Goal: Information Seeking & Learning: Learn about a topic

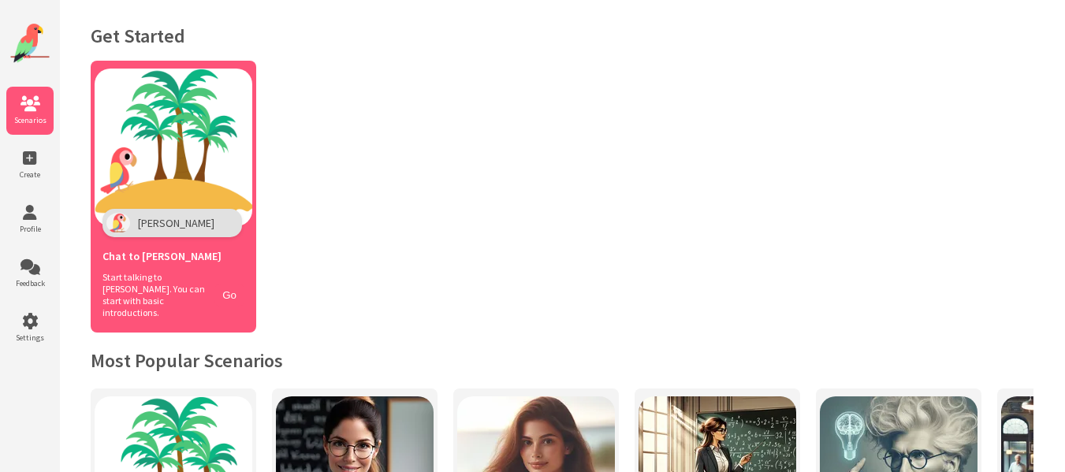
click at [199, 176] on img at bounding box center [174, 148] width 158 height 158
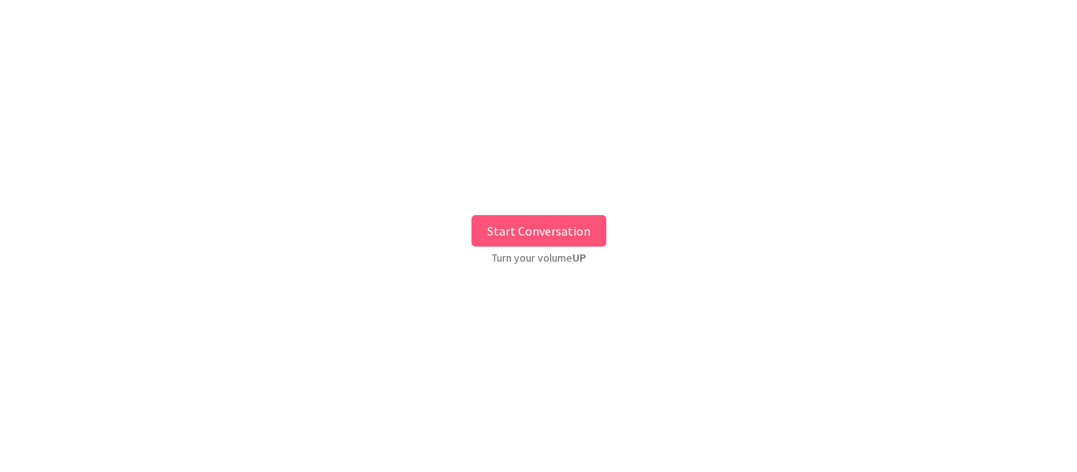
click at [518, 227] on button "Start Conversation" at bounding box center [538, 231] width 135 height 32
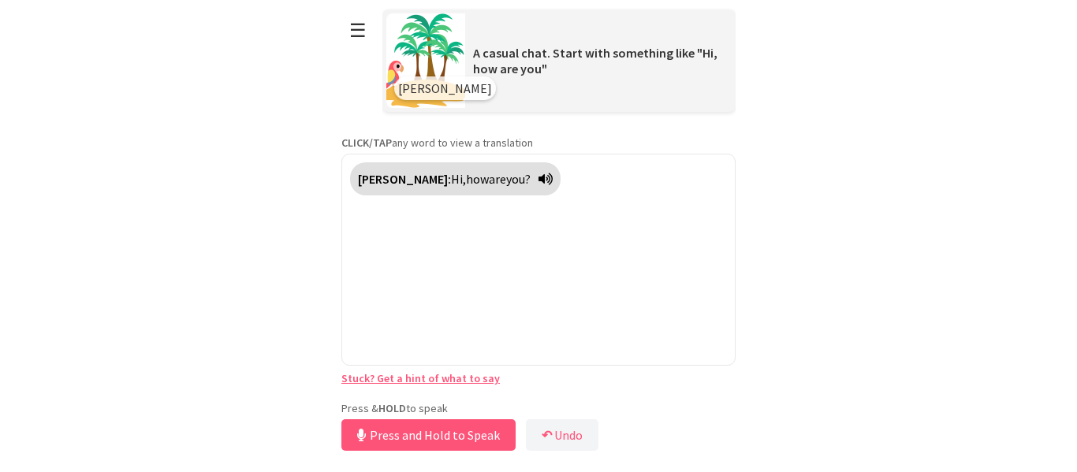
click at [379, 408] on div "Press & HOLD to speak Press and Hold to Speak ↶ Undo Save No voice detected. Ho…" at bounding box center [538, 428] width 394 height 54
click at [394, 433] on button "Release to Stop Speaking" at bounding box center [425, 435] width 169 height 32
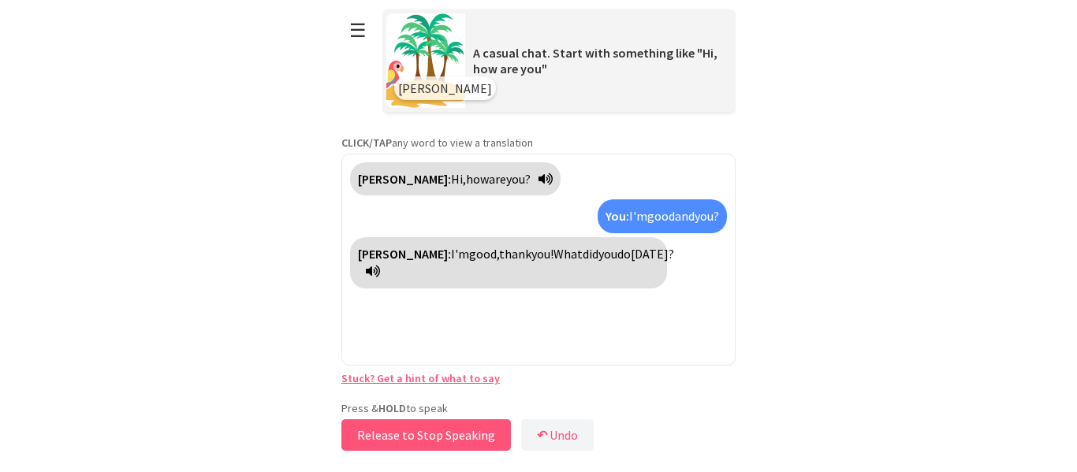
click at [394, 433] on button "Release to Stop Speaking" at bounding box center [425, 435] width 169 height 32
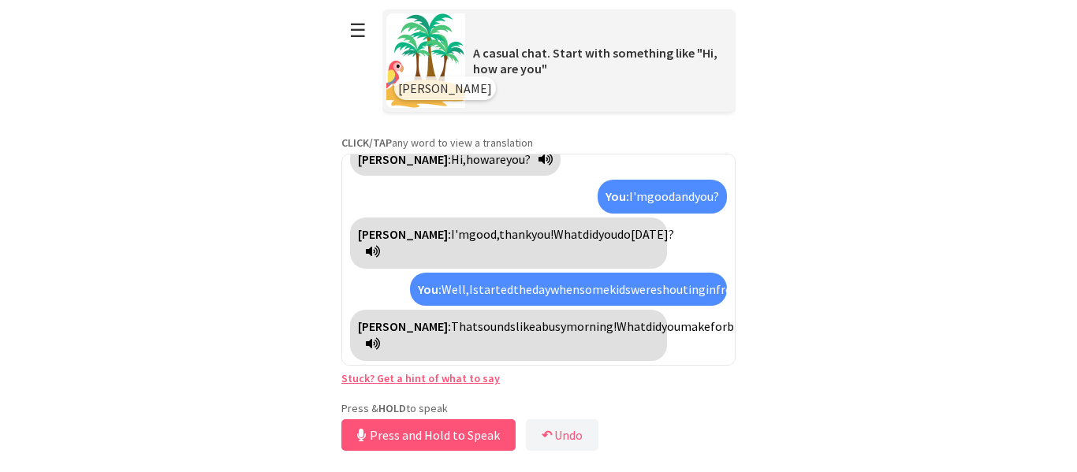
scroll to position [73, 0]
click at [394, 433] on button "Release to Stop Speaking" at bounding box center [425, 435] width 169 height 32
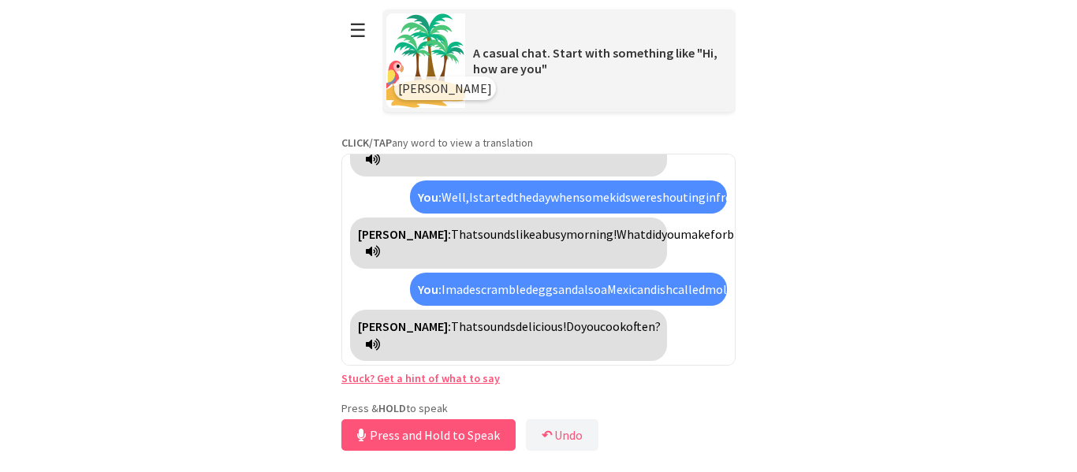
scroll to position [182, 0]
click at [394, 433] on button "Release to Stop Speaking" at bounding box center [425, 435] width 169 height 32
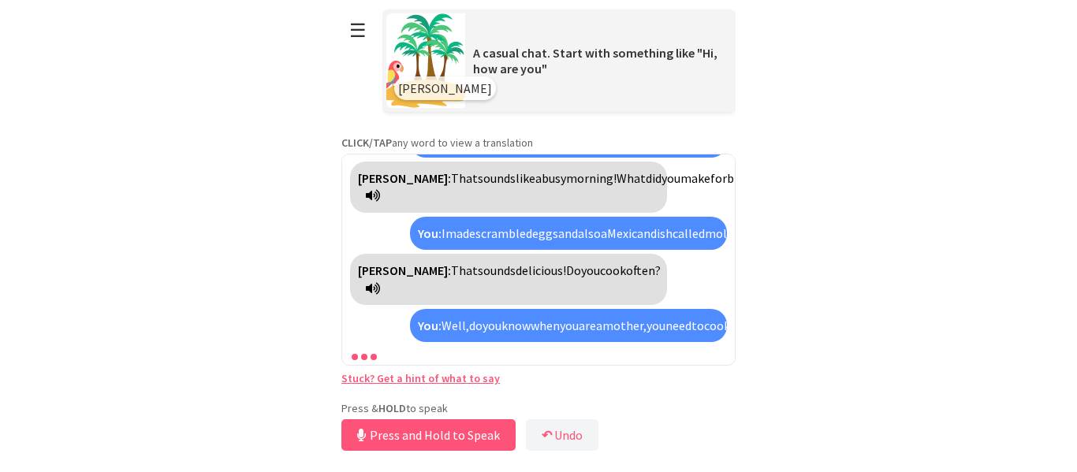
scroll to position [292, 0]
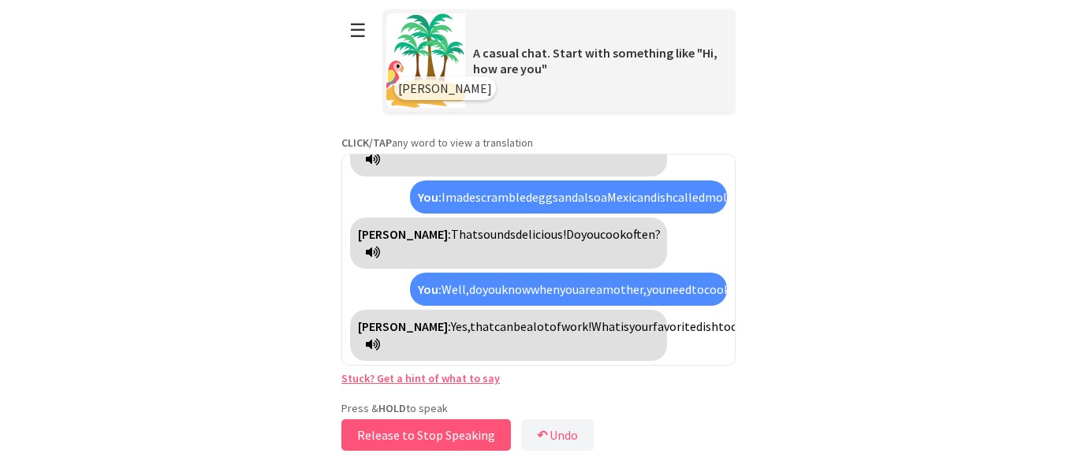
click at [393, 433] on button "Release to Stop Speaking" at bounding box center [425, 435] width 169 height 32
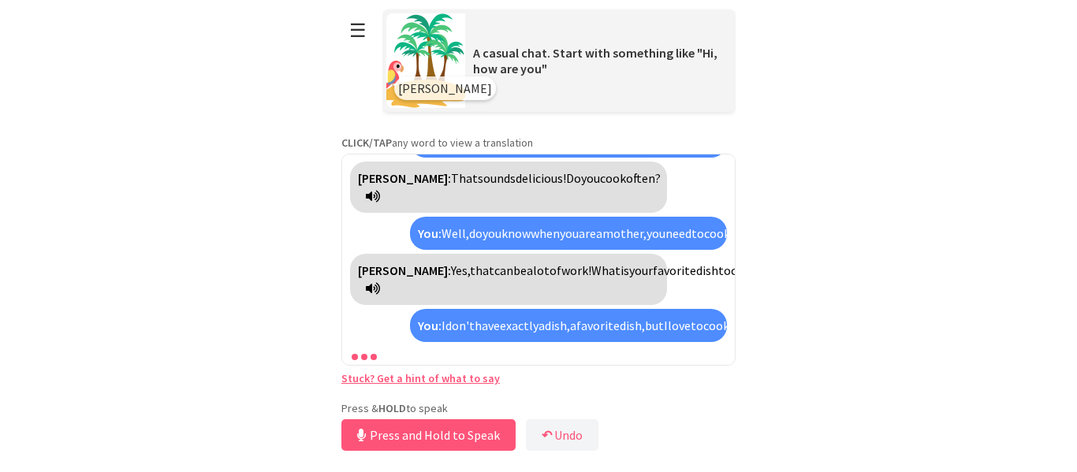
scroll to position [403, 0]
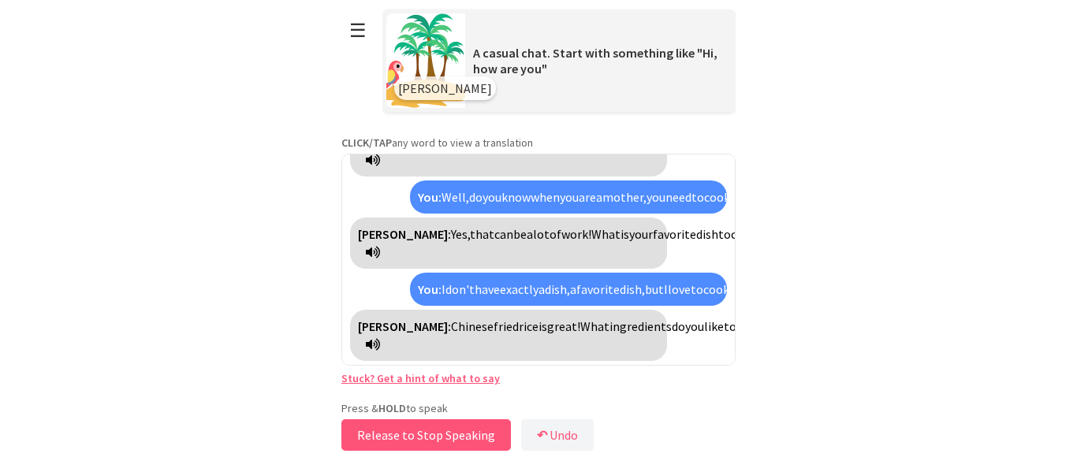
click at [393, 433] on button "Release to Stop Speaking" at bounding box center [425, 435] width 169 height 32
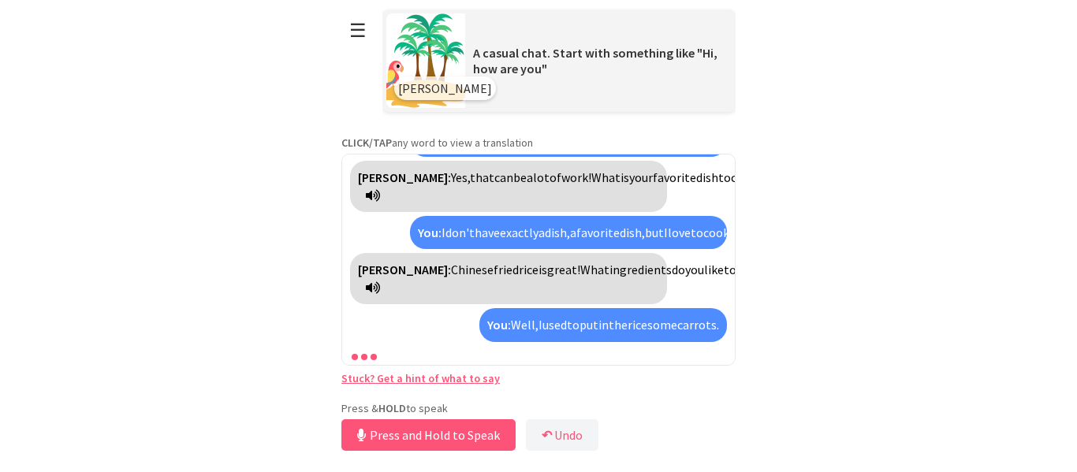
scroll to position [512, 0]
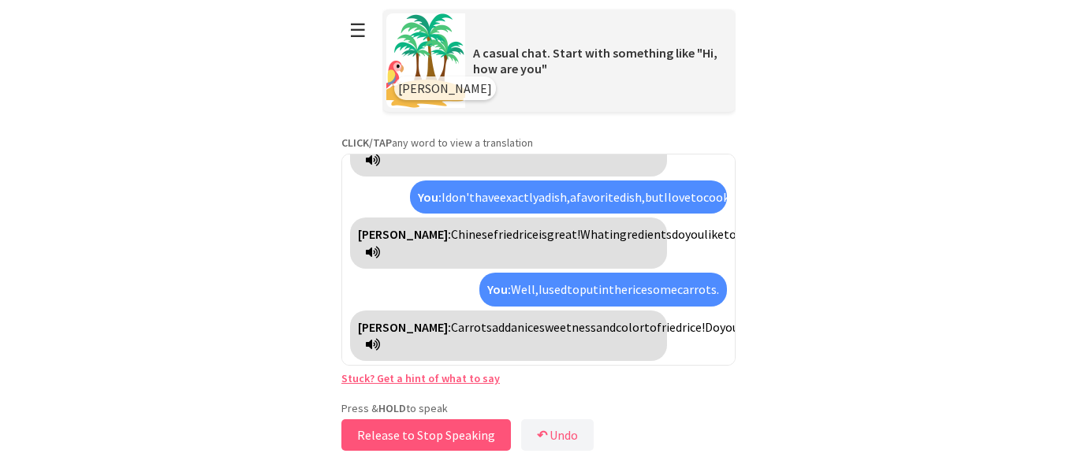
click at [393, 433] on button "Release to Stop Speaking" at bounding box center [425, 435] width 169 height 32
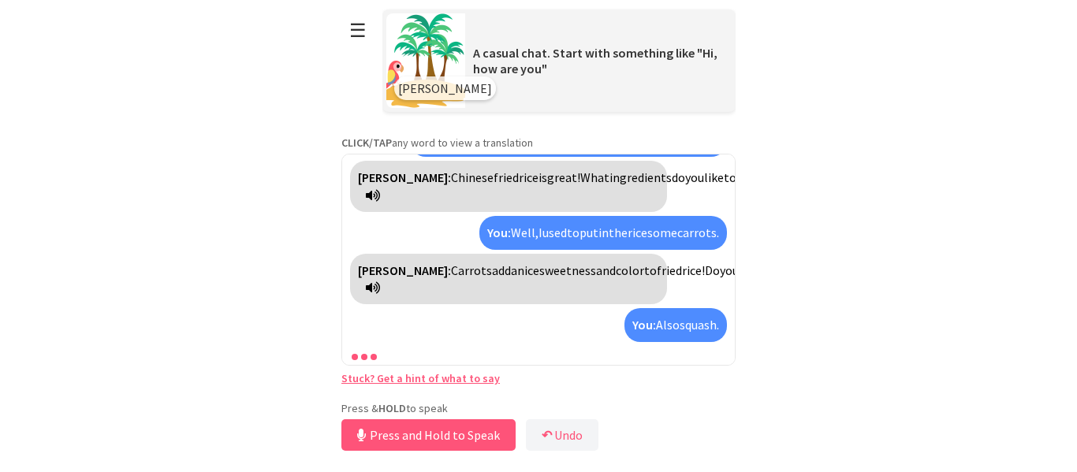
scroll to position [623, 0]
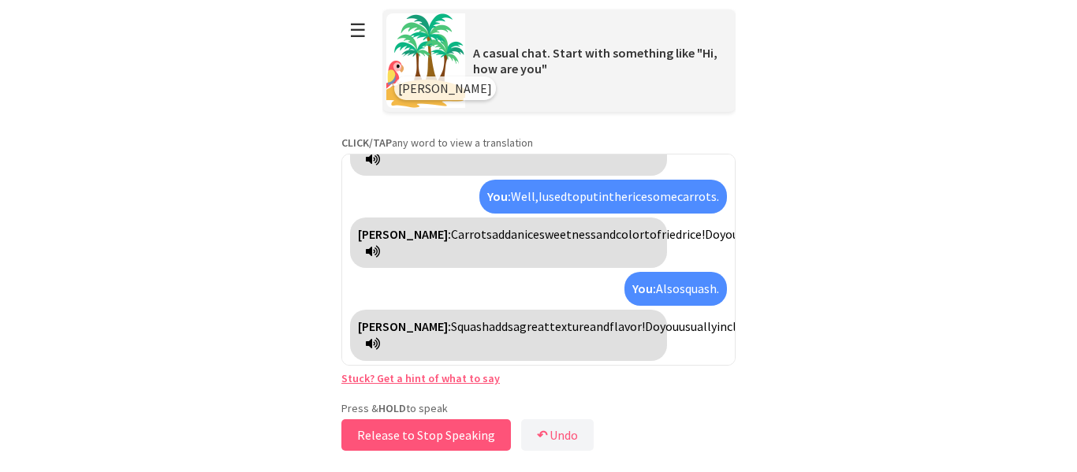
click at [393, 433] on button "Release to Stop Speaking" at bounding box center [425, 435] width 169 height 32
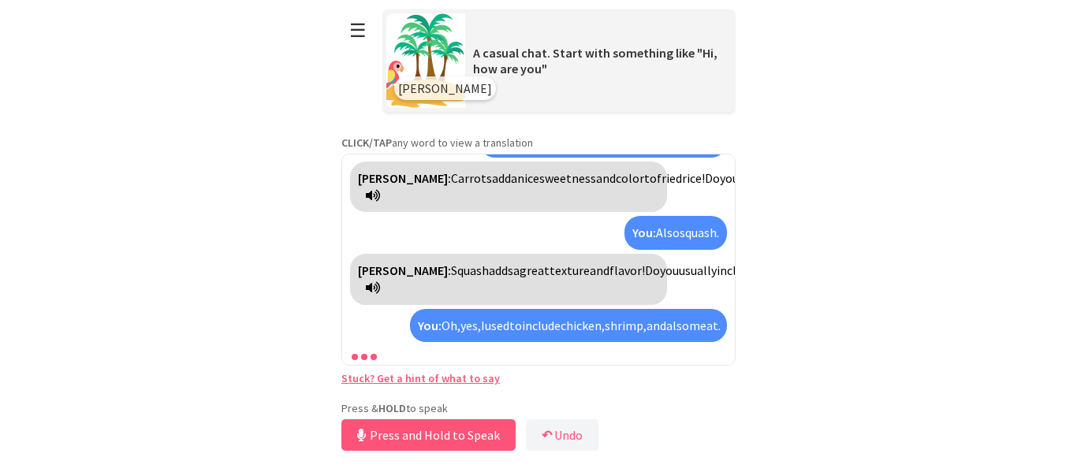
scroll to position [768, 0]
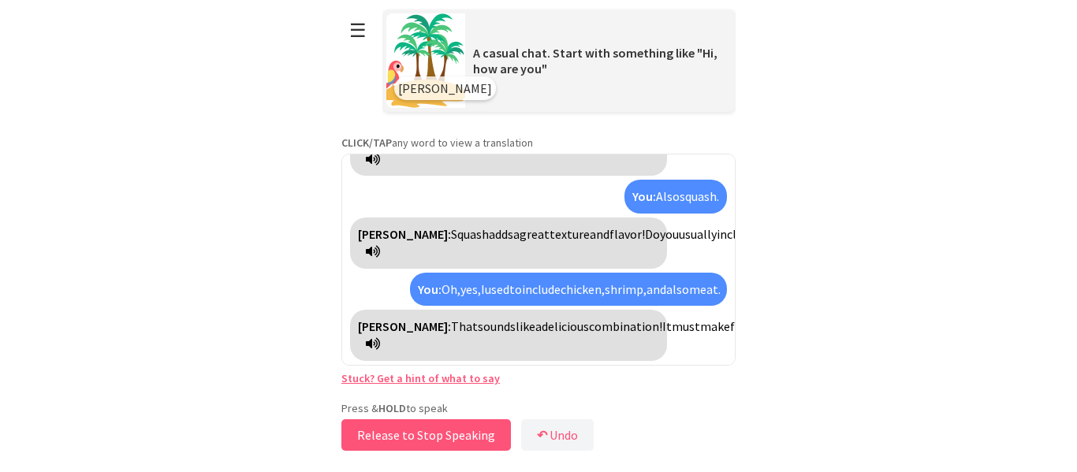
click at [393, 433] on button "Release to Stop Speaking" at bounding box center [425, 435] width 169 height 32
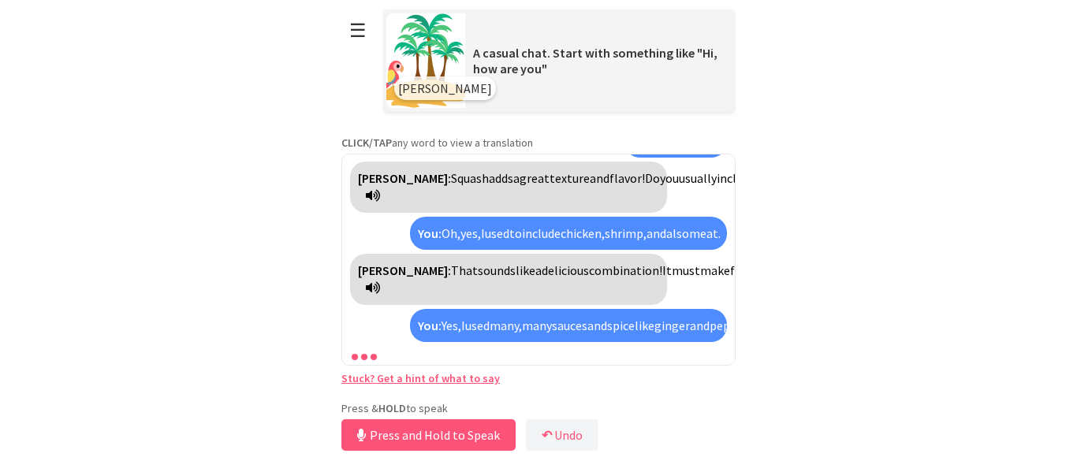
scroll to position [931, 0]
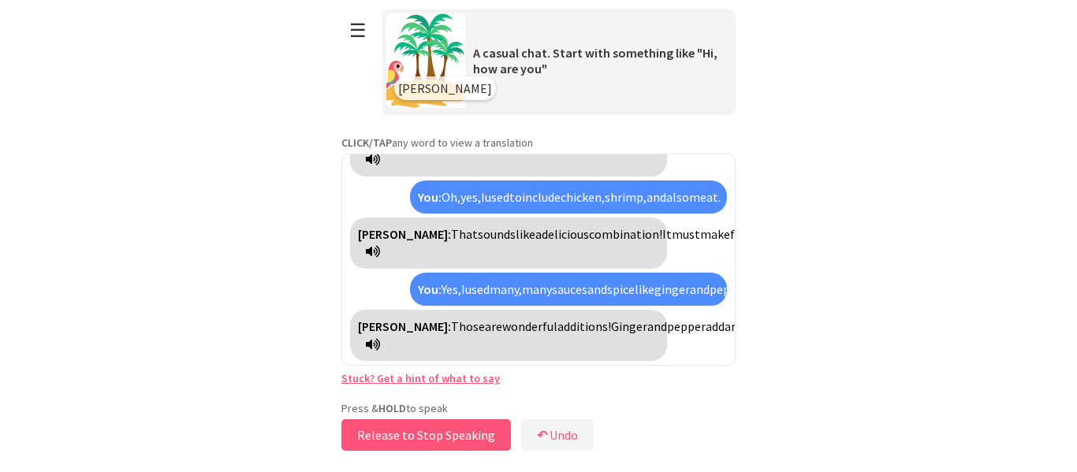
click at [393, 433] on button "Release to Stop Speaking" at bounding box center [425, 435] width 169 height 32
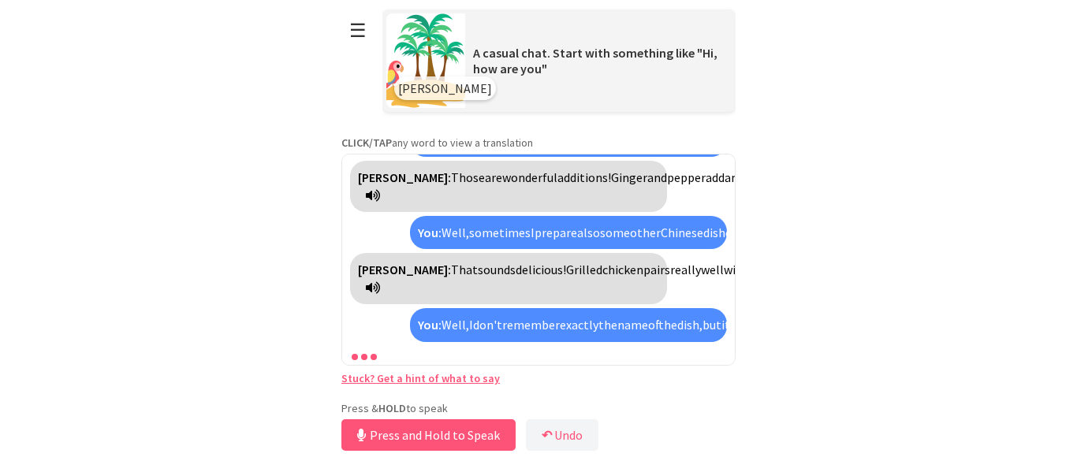
scroll to position [1345, 0]
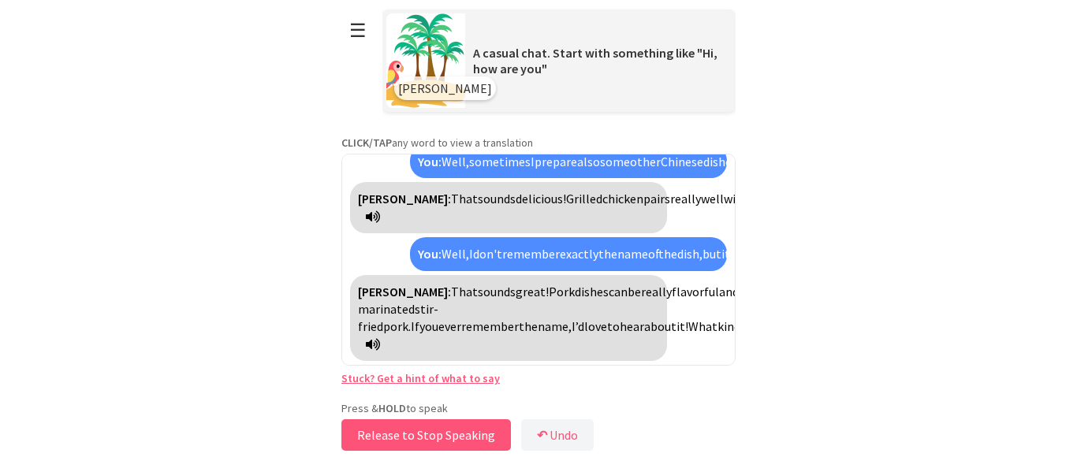
click at [393, 433] on button "Release to Stop Speaking" at bounding box center [425, 435] width 169 height 32
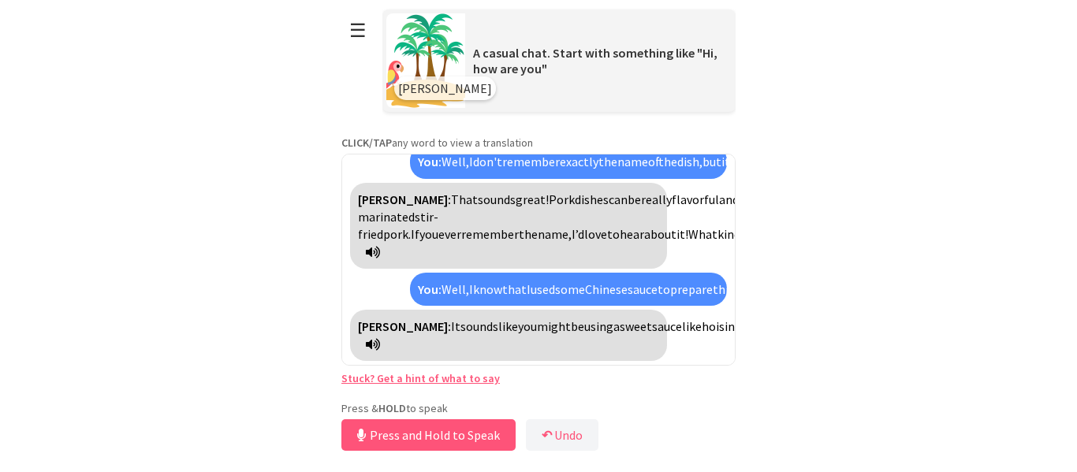
scroll to position [1508, 0]
click at [393, 433] on button "Release to Stop Speaking" at bounding box center [425, 435] width 169 height 32
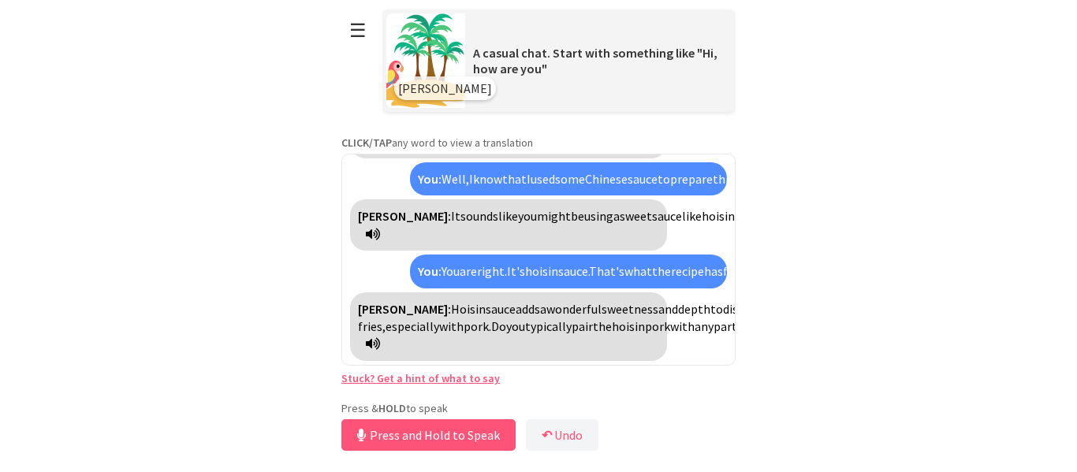
scroll to position [1671, 0]
click at [389, 433] on button "Release to Stop Speaking" at bounding box center [425, 435] width 169 height 32
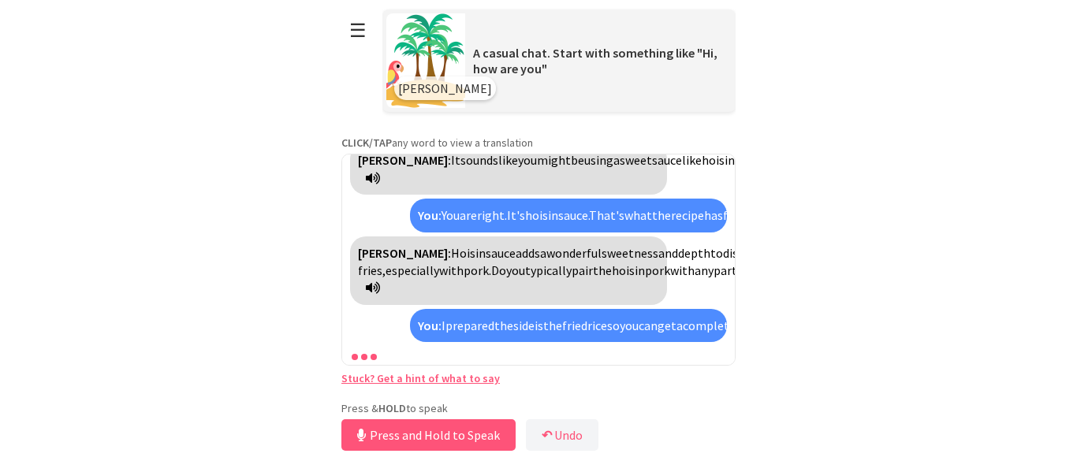
scroll to position [1834, 0]
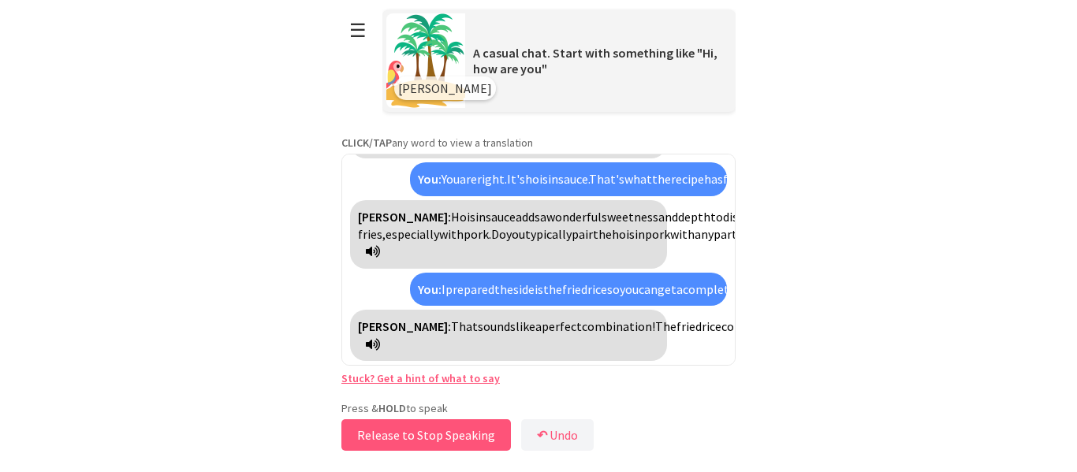
click at [389, 433] on button "Release to Stop Speaking" at bounding box center [425, 435] width 169 height 32
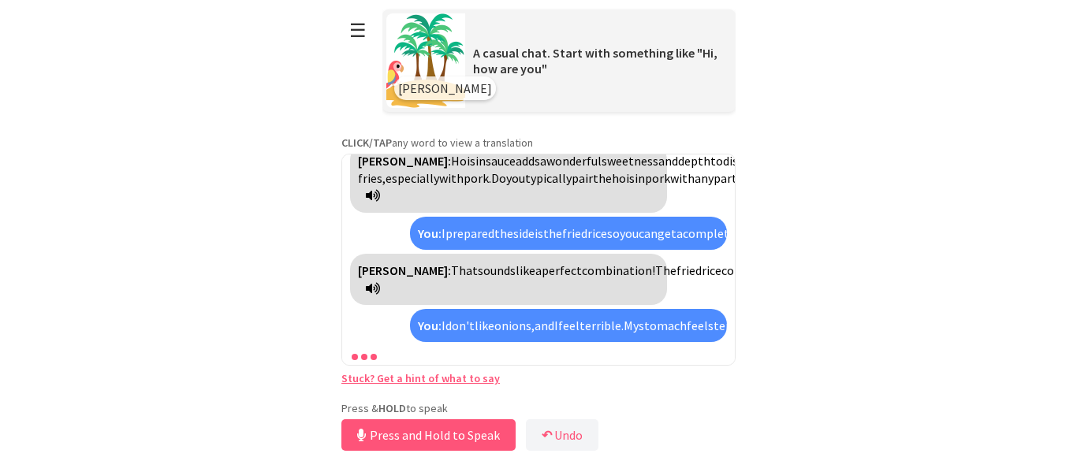
scroll to position [2085, 0]
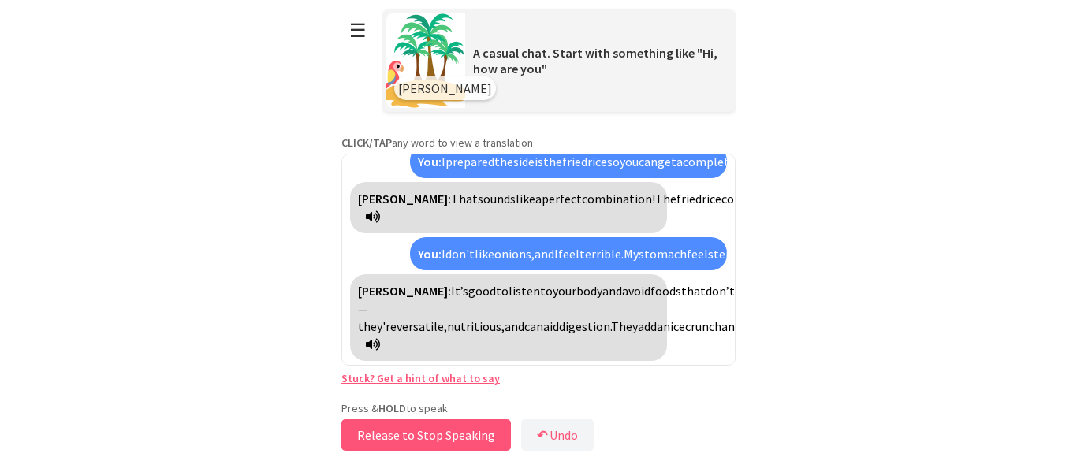
click at [389, 445] on button "Release to Stop Speaking" at bounding box center [425, 435] width 169 height 32
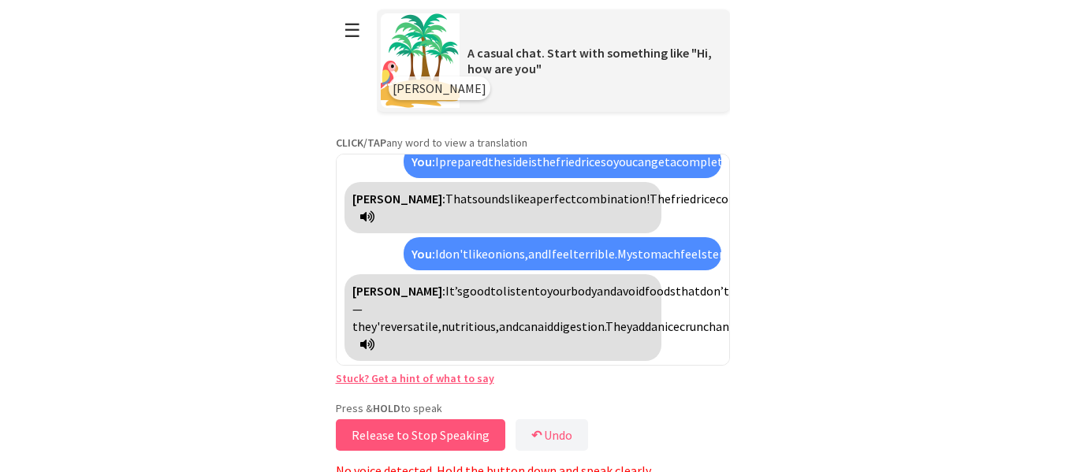
click at [389, 445] on button "Release to Stop Speaking" at bounding box center [420, 435] width 169 height 32
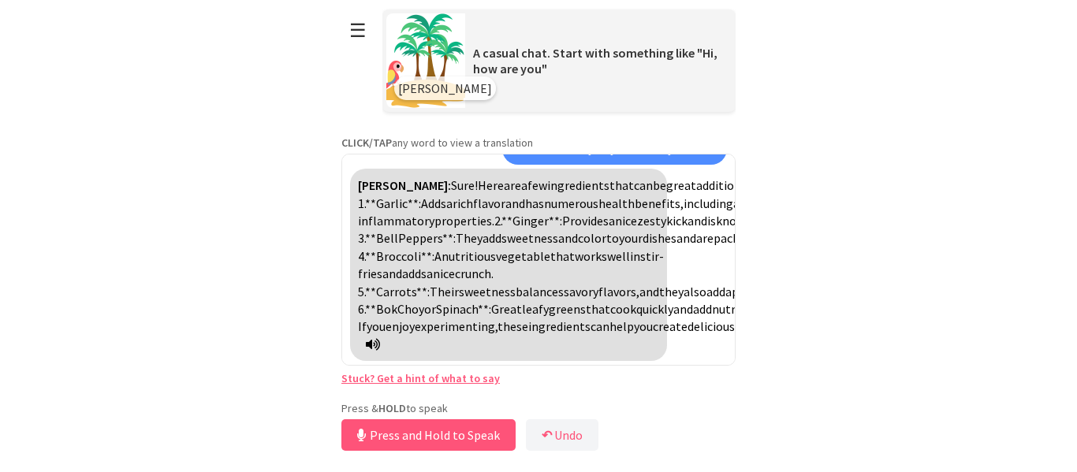
scroll to position [2407, 0]
click at [378, 434] on button "Release to Stop Speaking" at bounding box center [425, 435] width 169 height 32
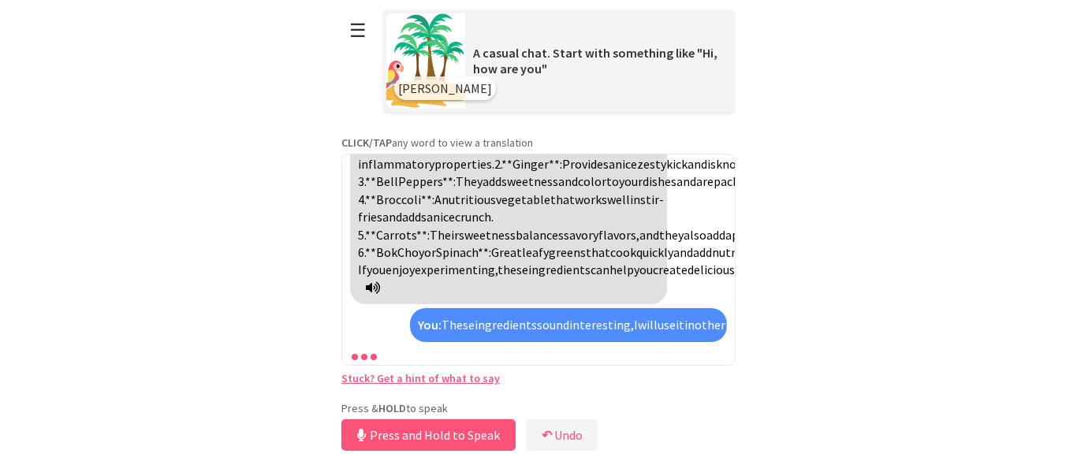
scroll to position [2570, 0]
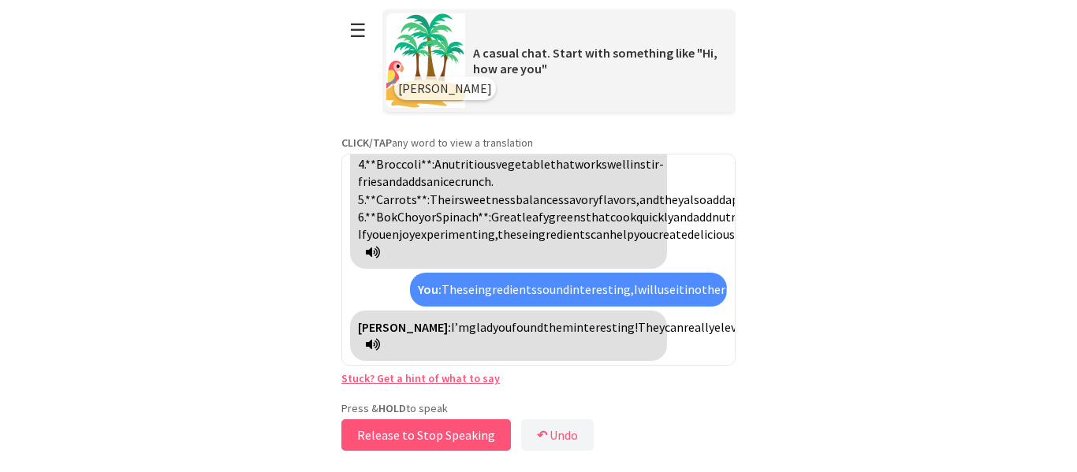
click at [378, 434] on button "Release to Stop Speaking" at bounding box center [425, 435] width 169 height 32
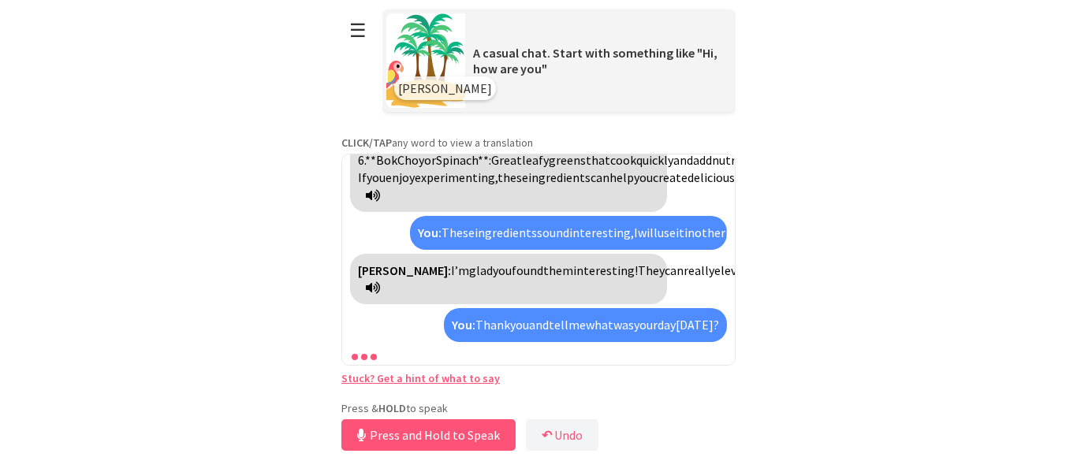
scroll to position [2698, 0]
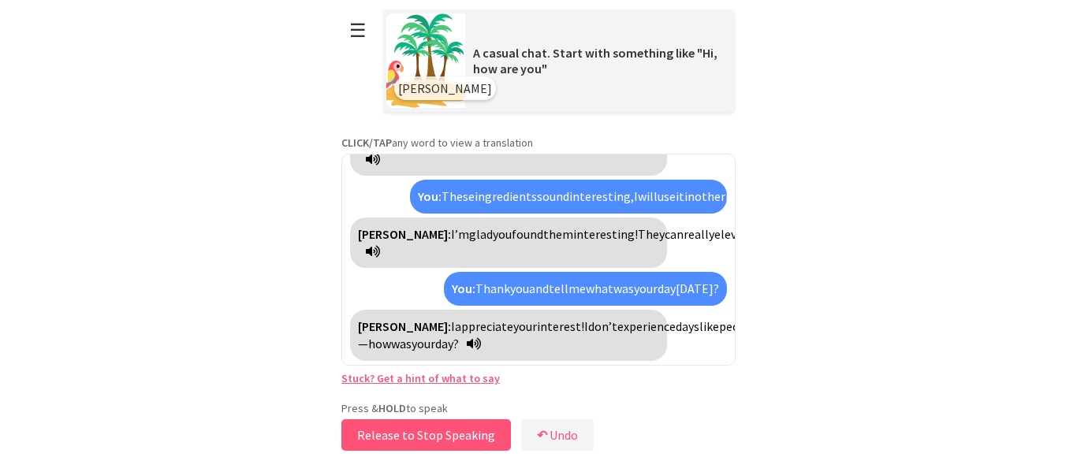
click at [378, 434] on button "Release to Stop Speaking" at bounding box center [425, 435] width 169 height 32
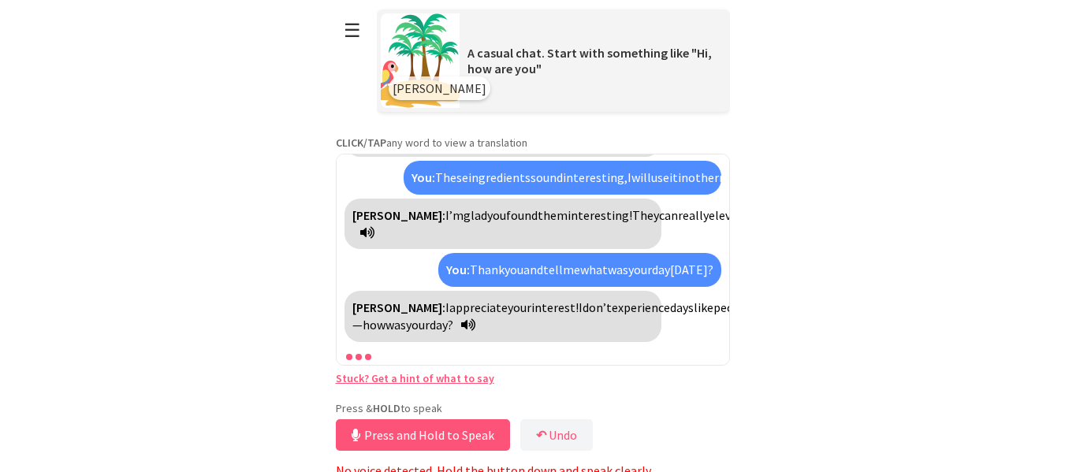
scroll to position [8, 0]
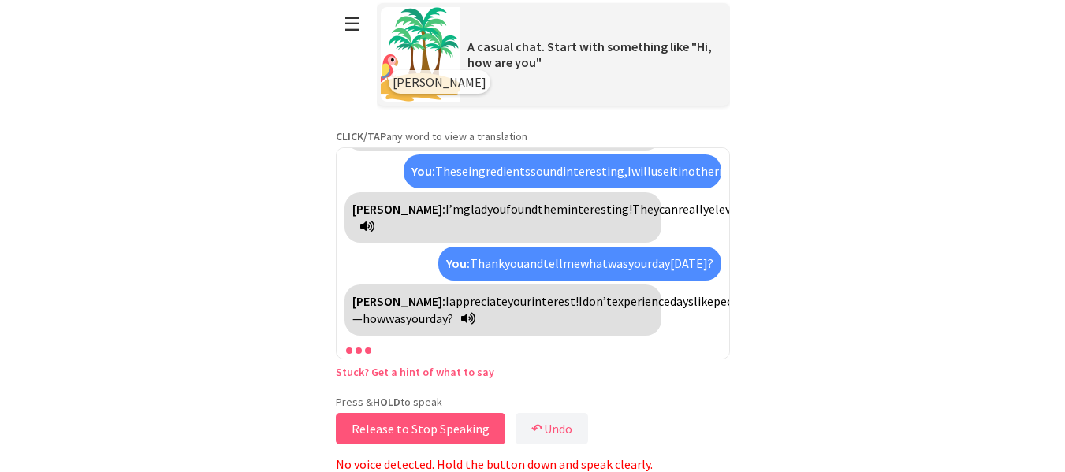
click at [434, 419] on button "Release to Stop Speaking" at bounding box center [420, 429] width 169 height 32
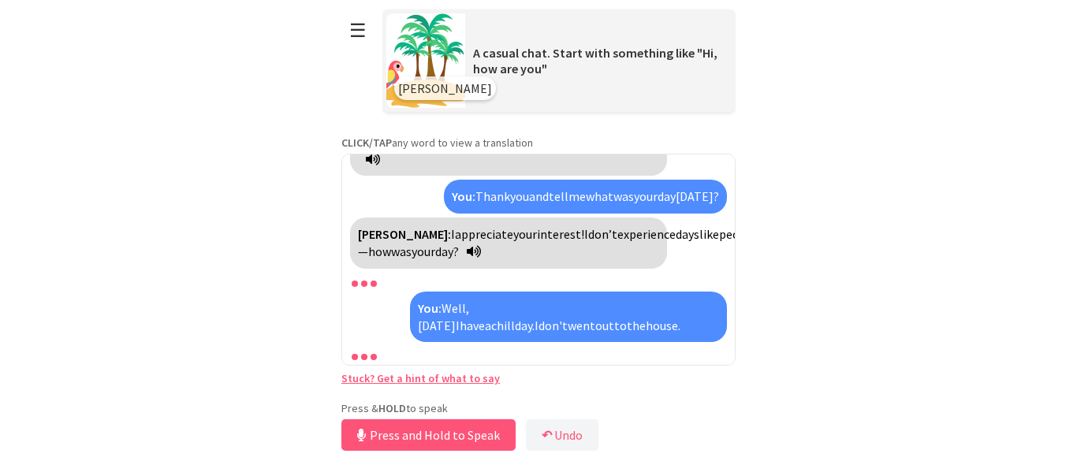
scroll to position [2862, 0]
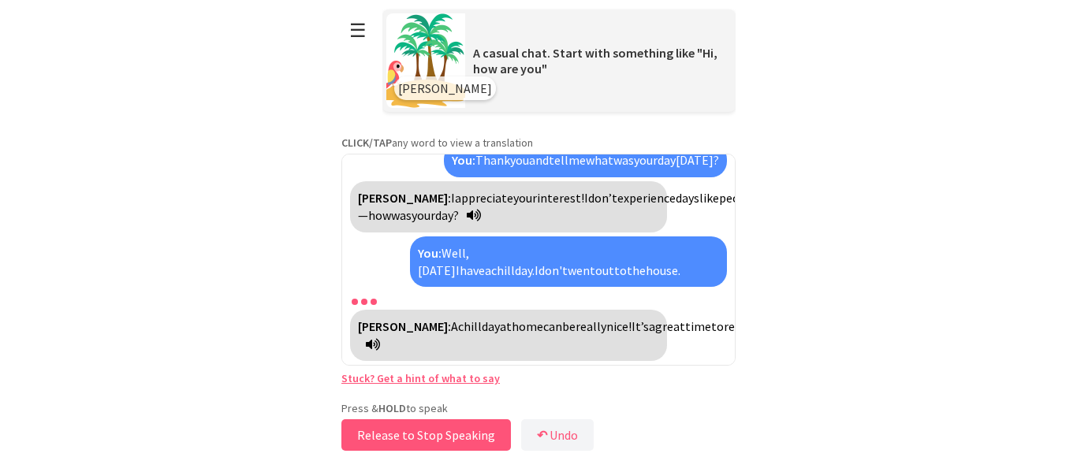
click at [434, 426] on button "Release to Stop Speaking" at bounding box center [425, 435] width 169 height 32
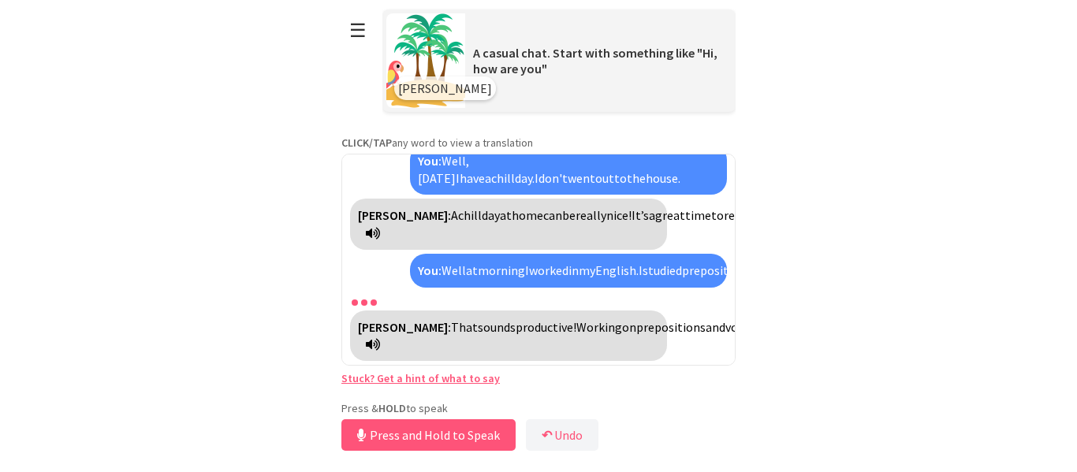
scroll to position [3043, 0]
click at [434, 426] on button "Release to Stop Speaking" at bounding box center [425, 435] width 169 height 32
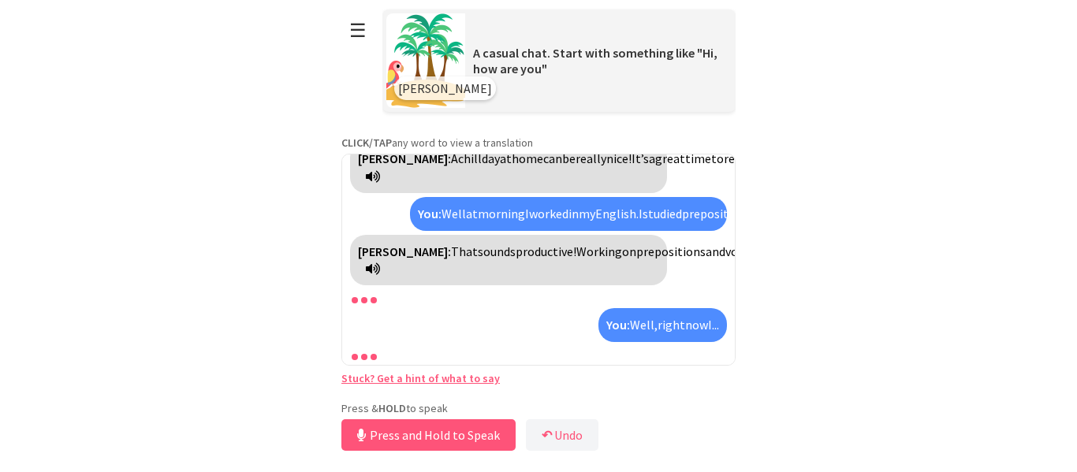
scroll to position [3153, 0]
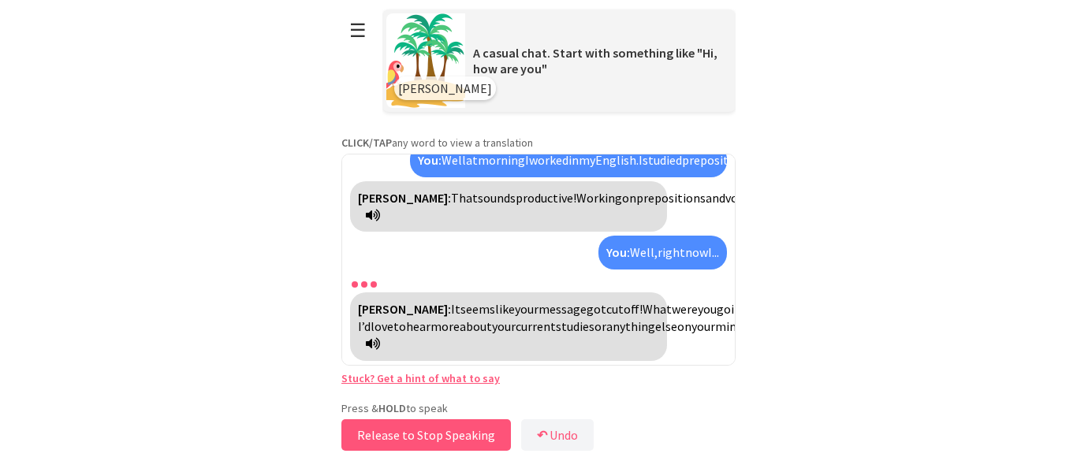
click at [426, 433] on button "Release to Stop Speaking" at bounding box center [425, 435] width 169 height 32
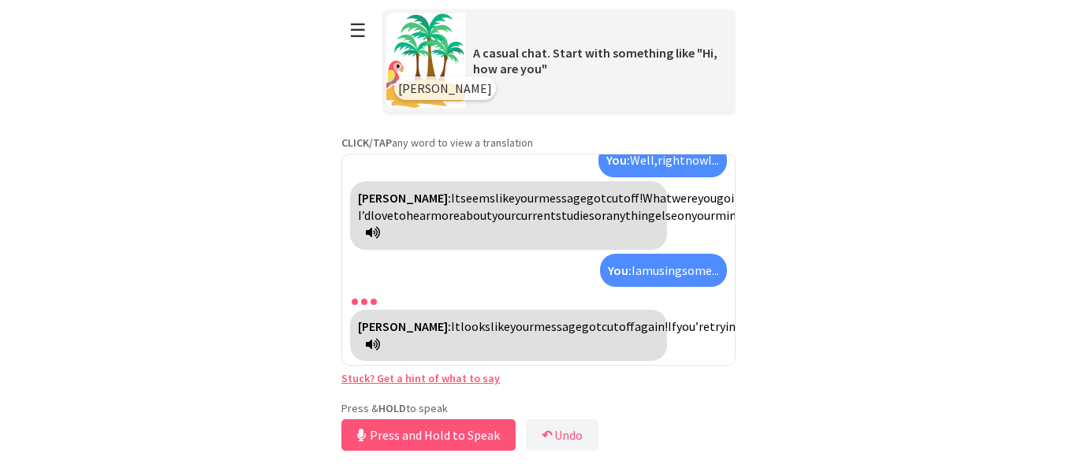
scroll to position [3280, 0]
click at [426, 433] on button "Release to Stop Speaking" at bounding box center [425, 435] width 169 height 32
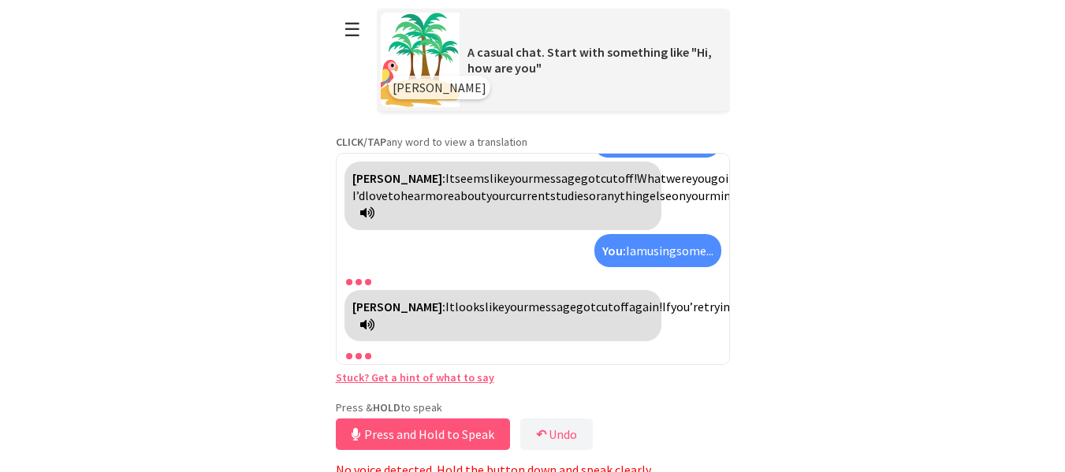
scroll to position [8, 0]
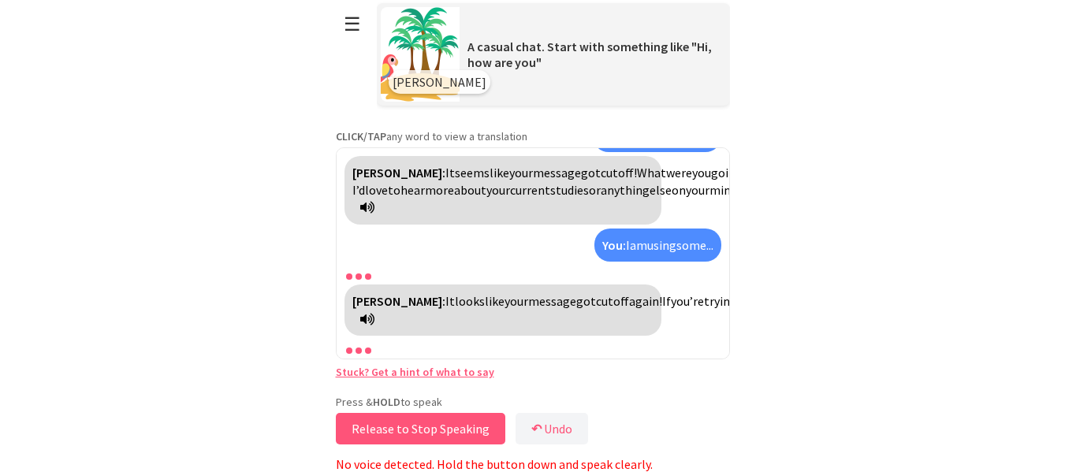
click at [413, 427] on button "Release to Stop Speaking" at bounding box center [420, 429] width 169 height 32
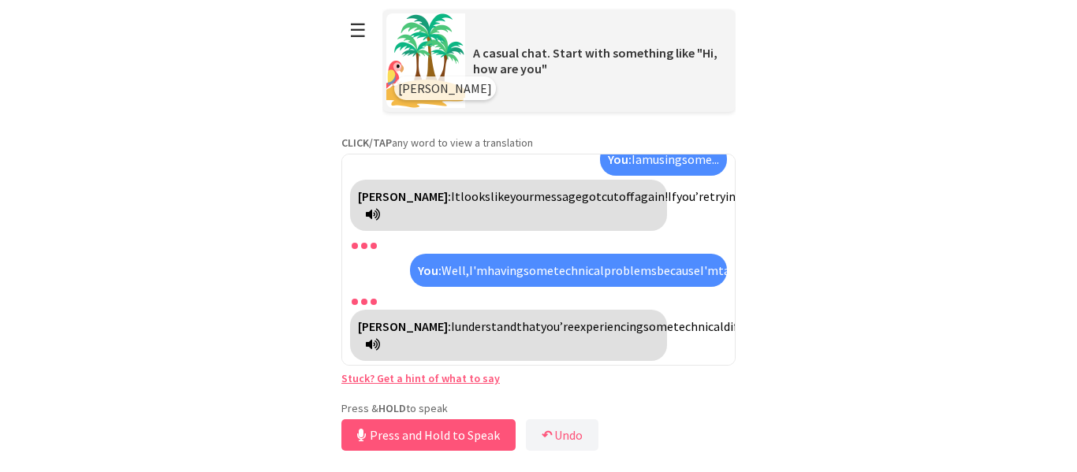
scroll to position [3551, 0]
drag, startPoint x: 847, startPoint y: 246, endPoint x: 418, endPoint y: 434, distance: 468.1
click at [418, 434] on button "Release to Stop Speaking" at bounding box center [425, 435] width 169 height 32
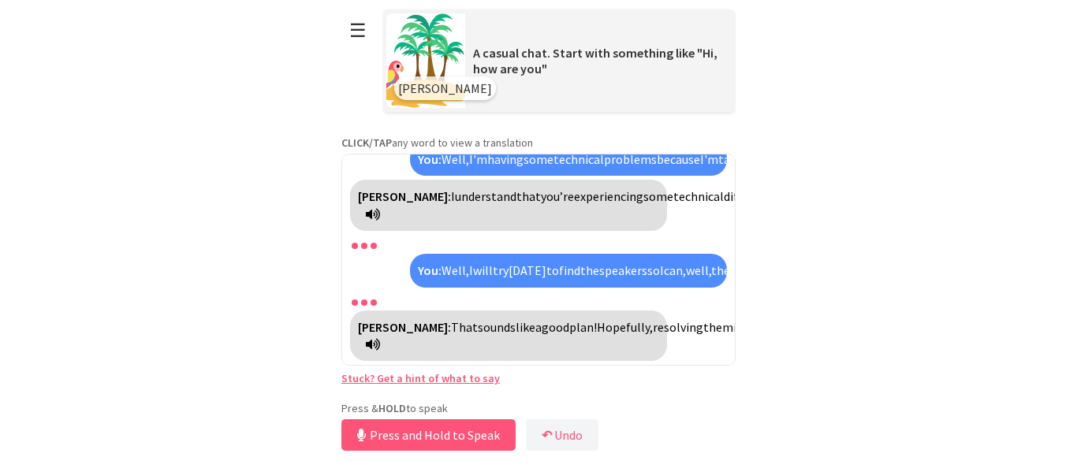
scroll to position [3749, 0]
click at [386, 434] on button "Release to Stop Speaking" at bounding box center [425, 435] width 169 height 32
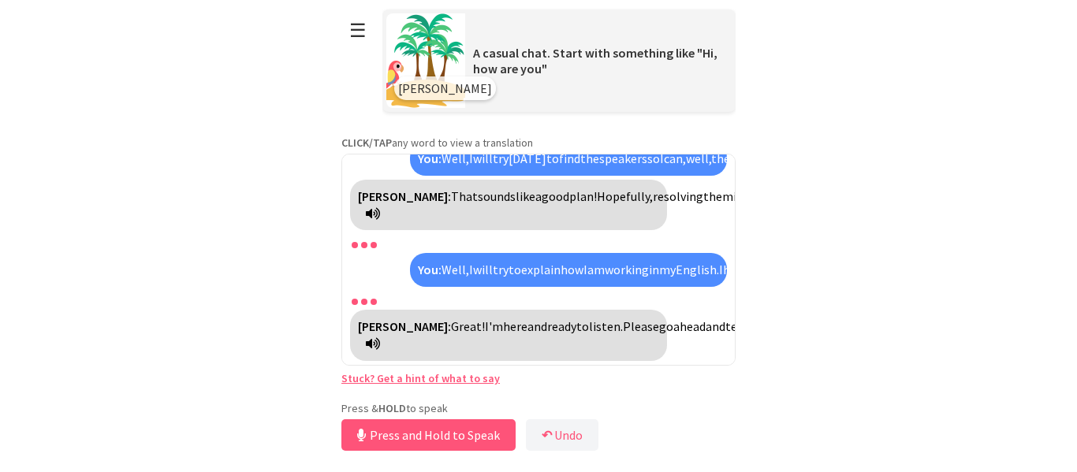
scroll to position [3894, 0]
click at [448, 437] on button "Release to Stop Speaking" at bounding box center [425, 435] width 169 height 32
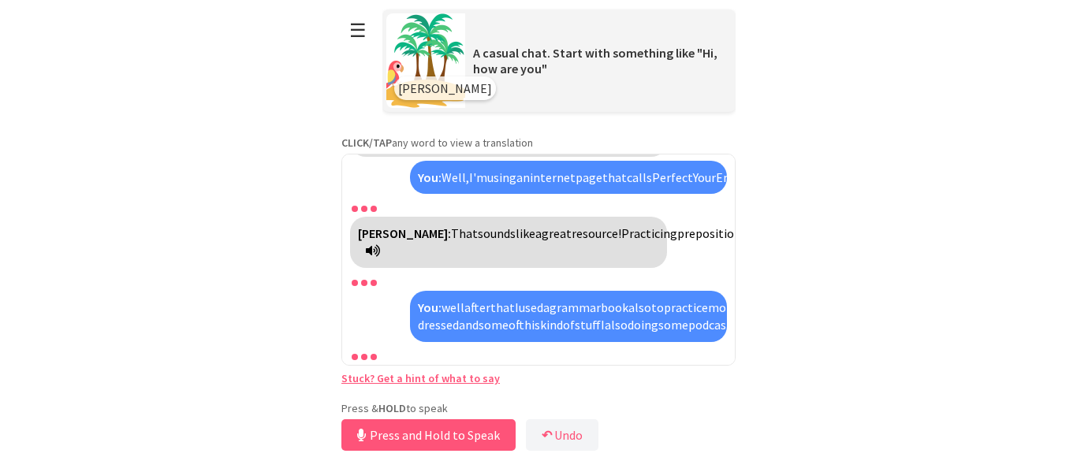
scroll to position [4449, 0]
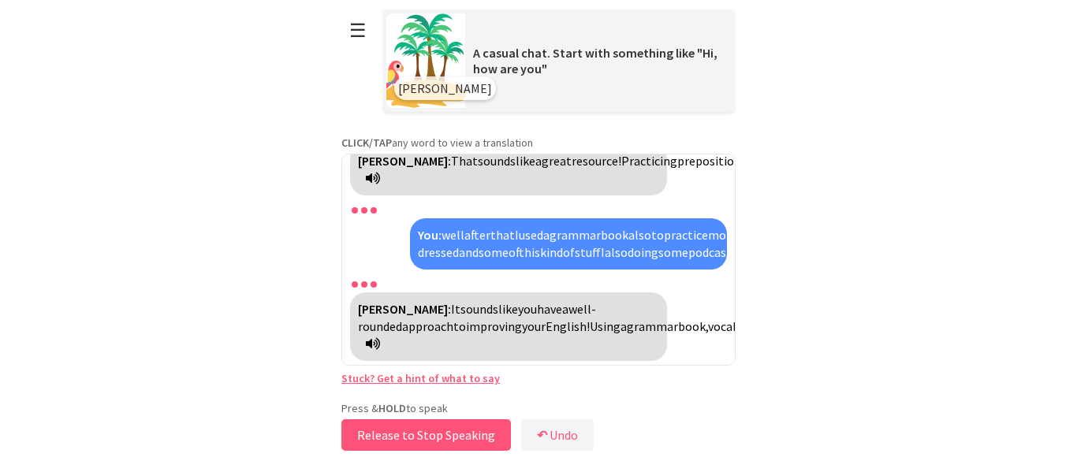
click at [486, 435] on button "Release to Stop Speaking" at bounding box center [425, 435] width 169 height 32
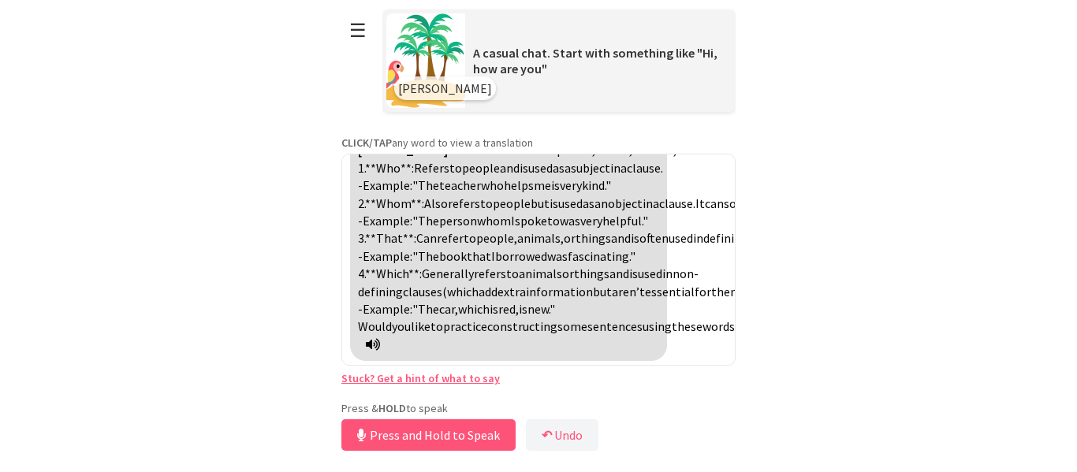
scroll to position [4895, 0]
click at [414, 434] on button "Release to Stop Speaking" at bounding box center [425, 435] width 169 height 32
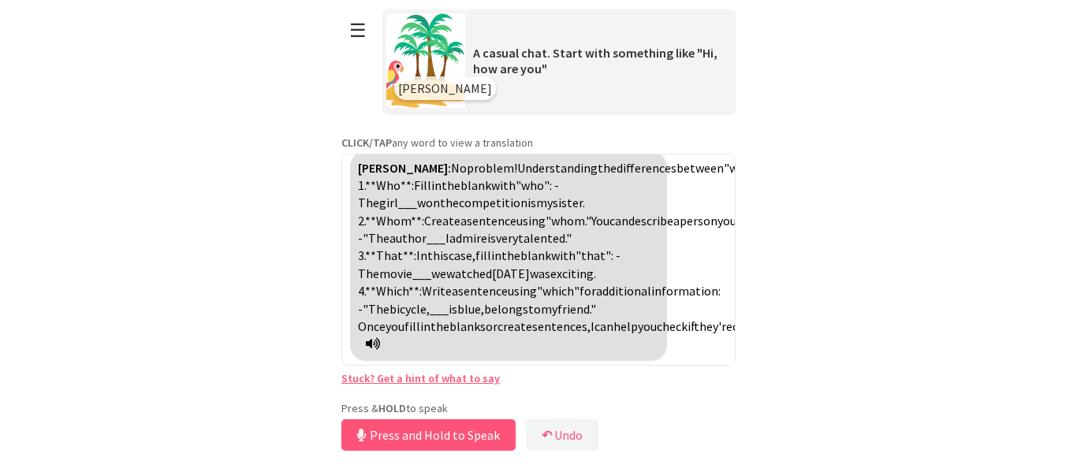
scroll to position [5217, 0]
click at [445, 434] on button "Release to Stop Speaking" at bounding box center [425, 435] width 169 height 32
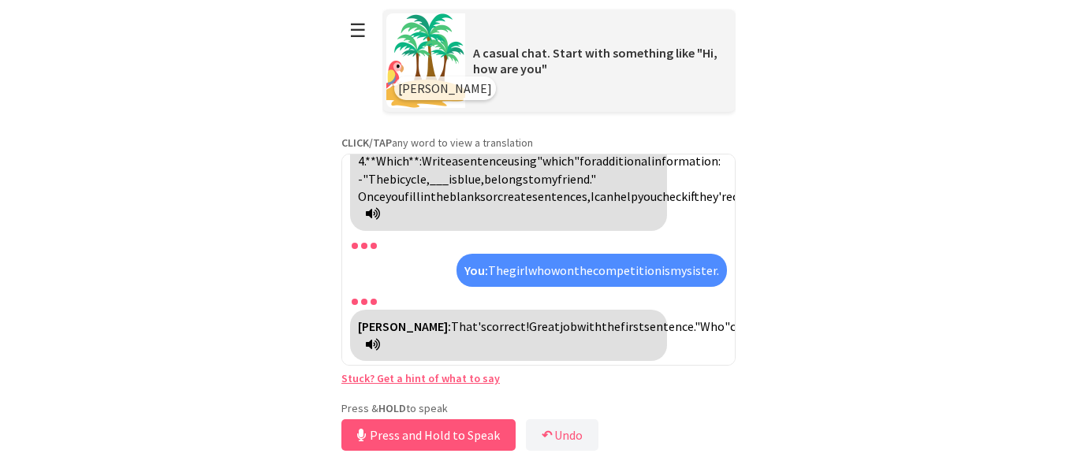
scroll to position [5173, 0]
click at [401, 433] on button "Release to Stop Speaking" at bounding box center [425, 435] width 169 height 32
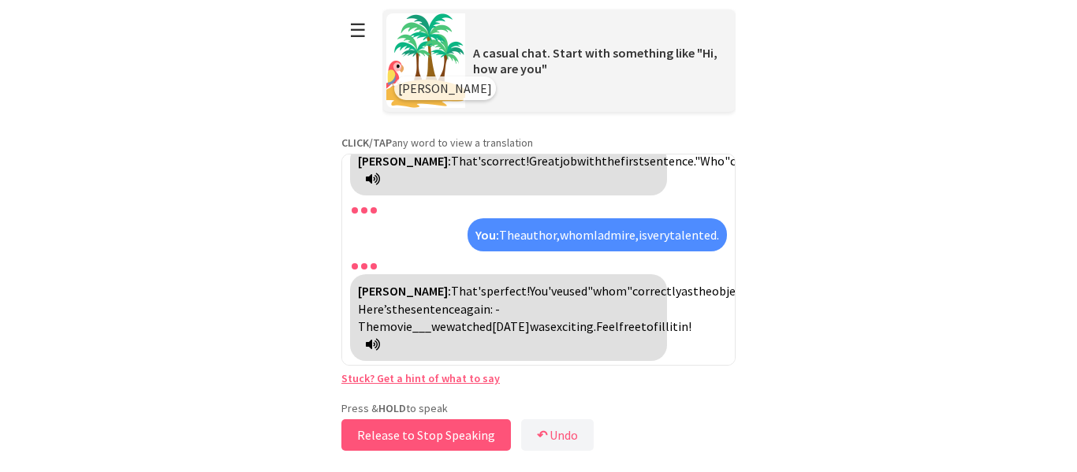
click at [464, 433] on button "Release to Stop Speaking" at bounding box center [425, 435] width 169 height 32
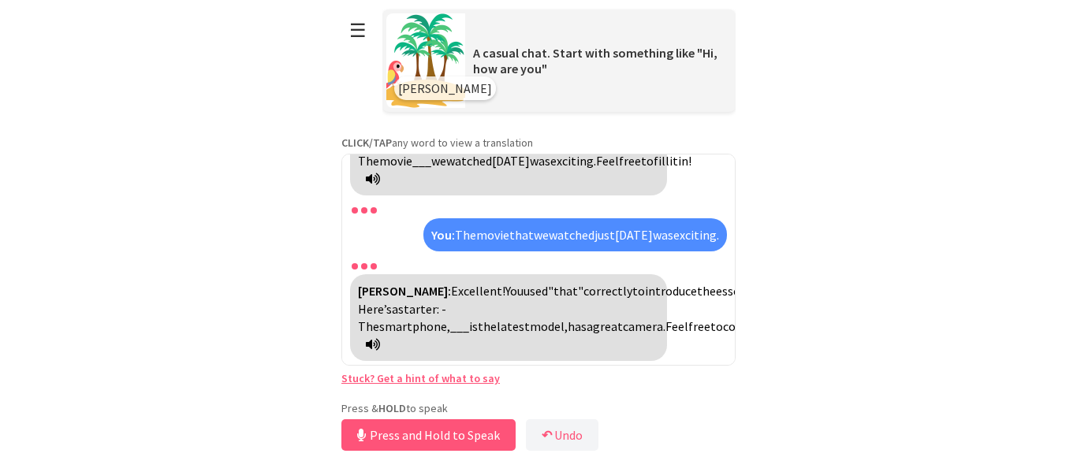
scroll to position [5688, 0]
click at [451, 433] on button "Release to Stop Speaking" at bounding box center [425, 435] width 169 height 32
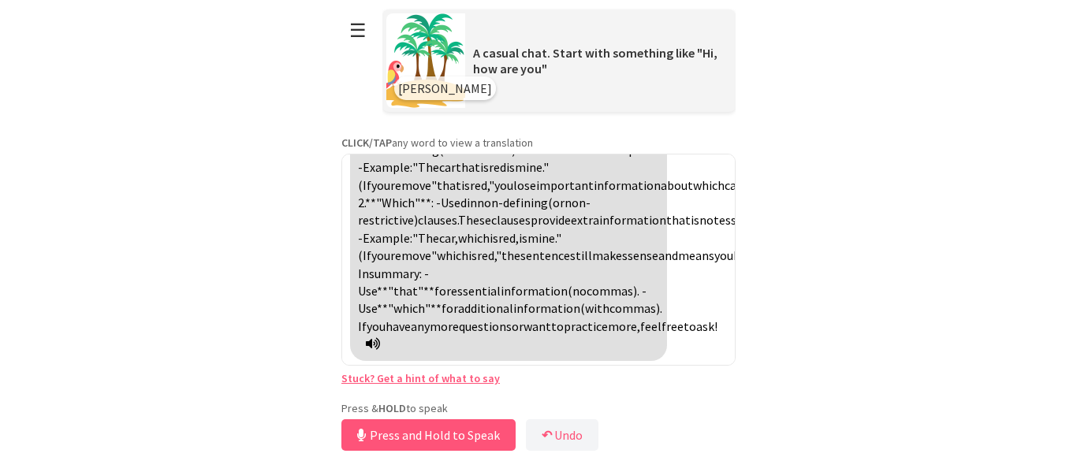
scroll to position [6169, 0]
click at [432, 439] on button "Release to Stop Speaking" at bounding box center [425, 435] width 169 height 32
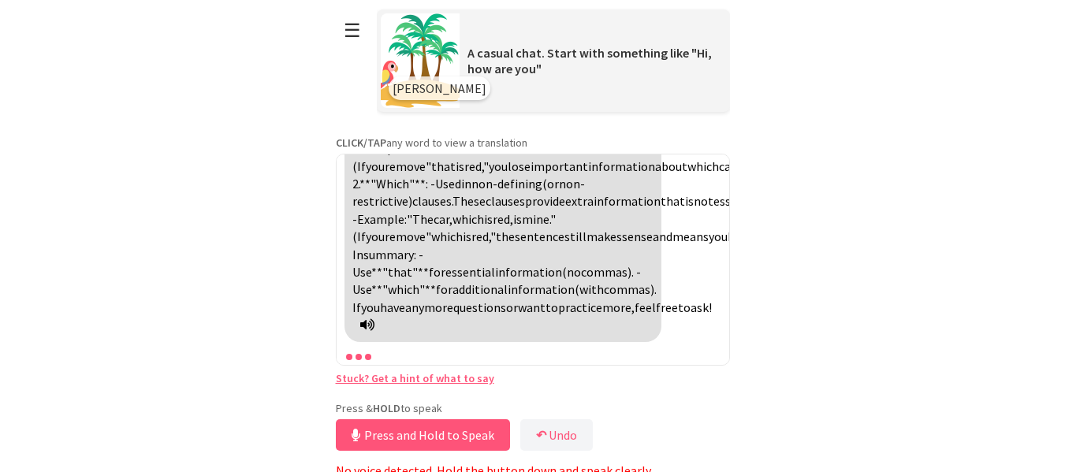
scroll to position [8, 0]
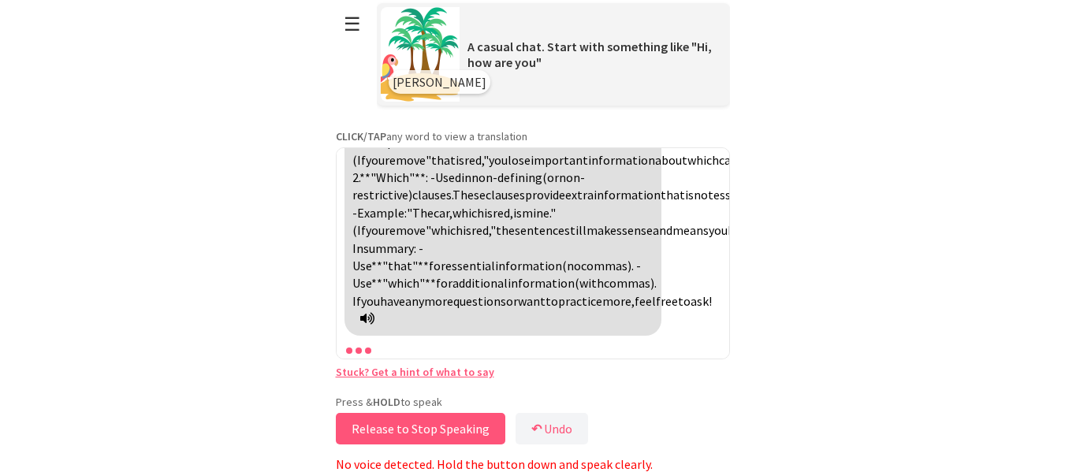
drag, startPoint x: 412, startPoint y: 419, endPoint x: 410, endPoint y: 428, distance: 8.8
click at [410, 428] on button "Release to Stop Speaking" at bounding box center [420, 429] width 169 height 32
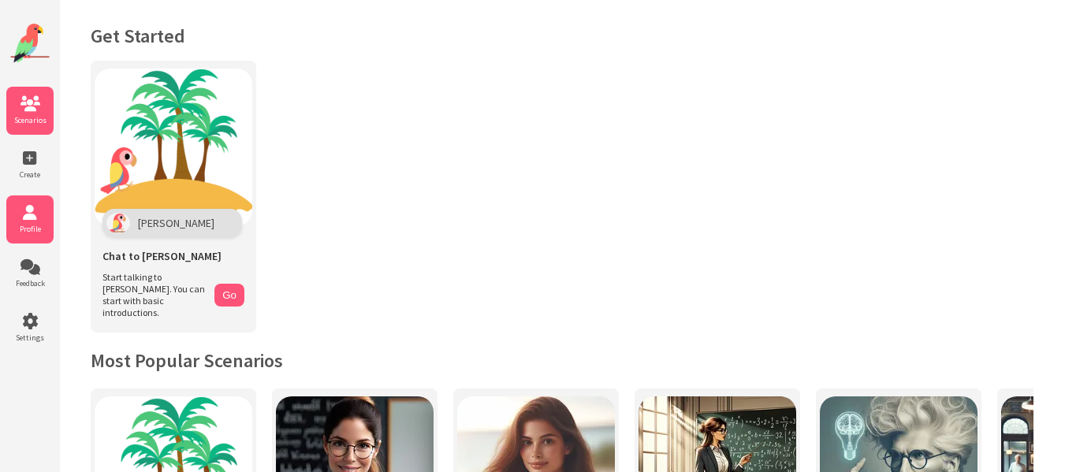
click at [39, 218] on icon at bounding box center [29, 213] width 47 height 16
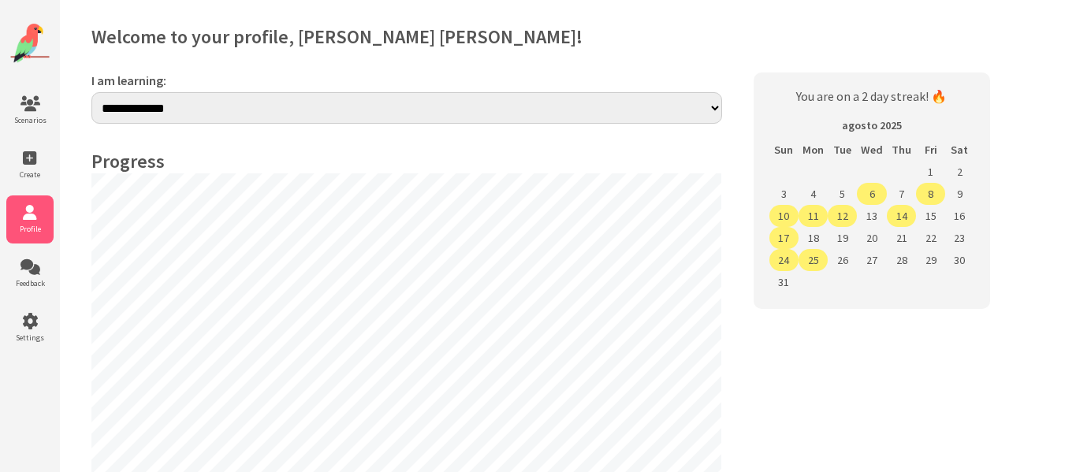
select select "**"
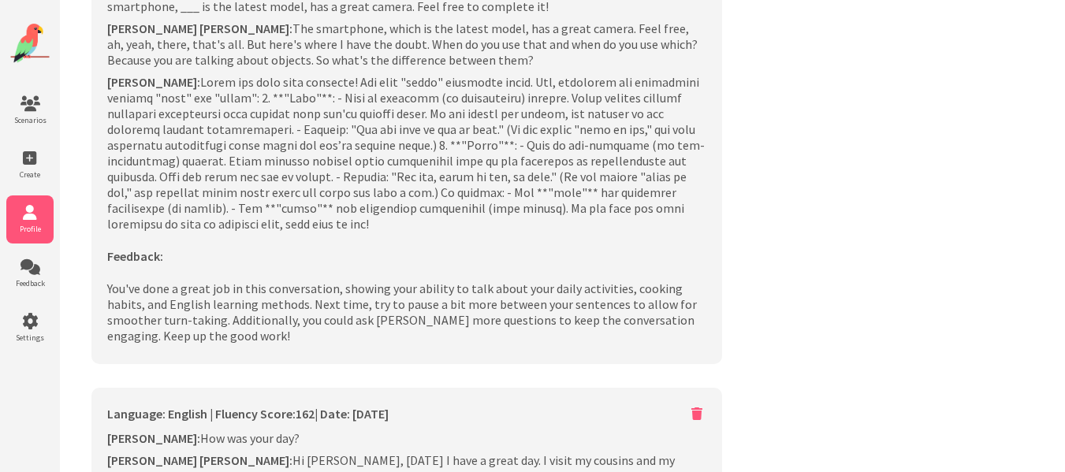
scroll to position [3790, 0]
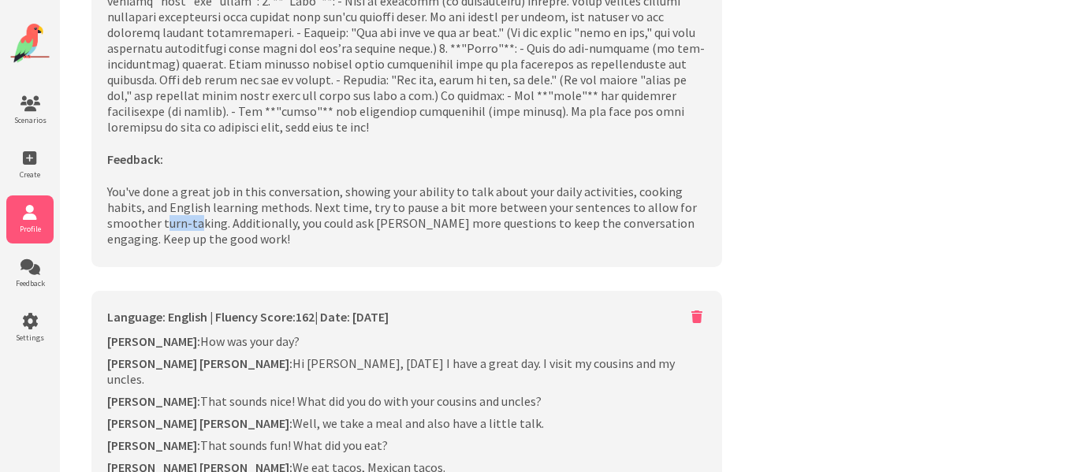
drag, startPoint x: 110, startPoint y: 85, endPoint x: 147, endPoint y: 82, distance: 38.0
click at [147, 184] on p "You've done a great job in this conversation, showing your ability to talk abou…" at bounding box center [406, 215] width 599 height 63
click at [108, 184] on p "You've done a great job in this conversation, showing your ability to talk abou…" at bounding box center [406, 215] width 599 height 63
drag, startPoint x: 104, startPoint y: 81, endPoint x: 146, endPoint y: 76, distance: 42.0
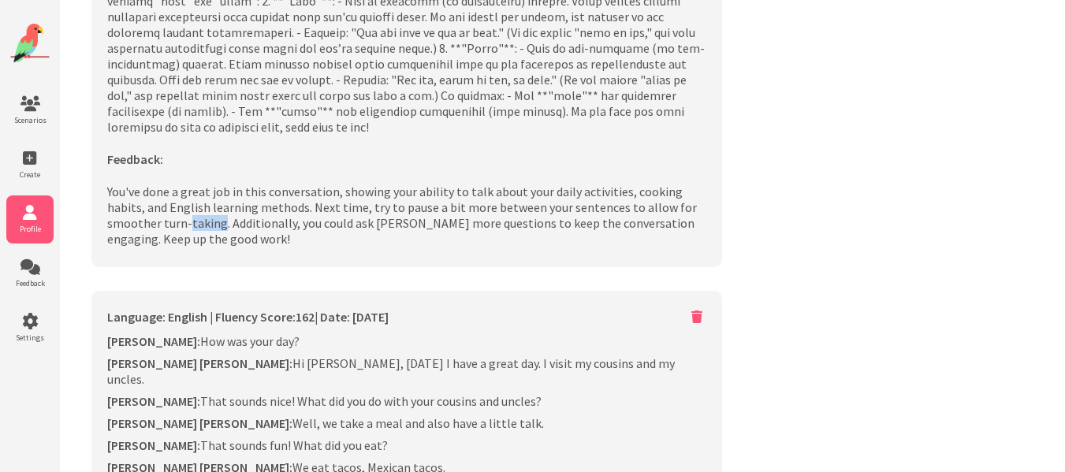
drag, startPoint x: 165, startPoint y: 82, endPoint x: 132, endPoint y: 84, distance: 33.2
click at [132, 184] on p "You've done a great job in this conversation, showing your ability to talk abou…" at bounding box center [406, 215] width 599 height 63
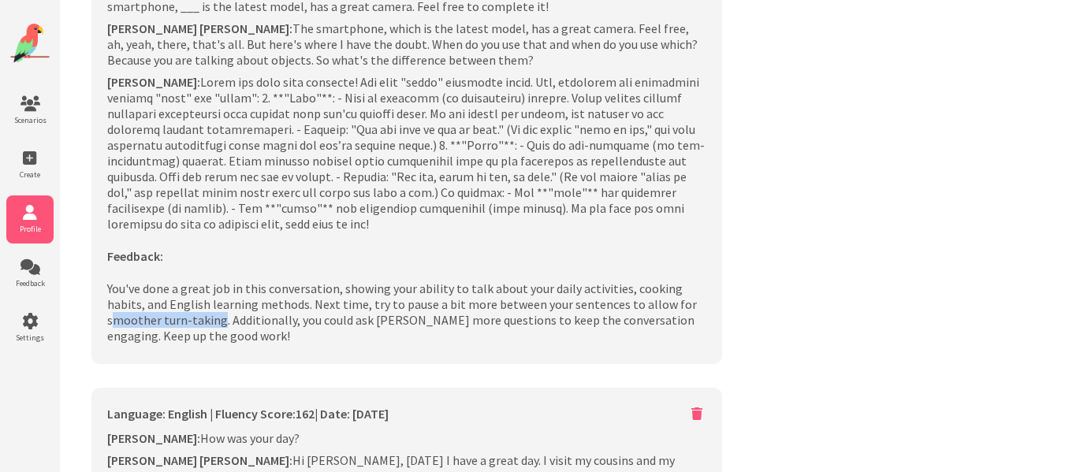
drag, startPoint x: 641, startPoint y: 162, endPoint x: 165, endPoint y: 181, distance: 476.5
click at [165, 281] on p "You've done a great job in this conversation, showing your ability to talk abou…" at bounding box center [406, 312] width 599 height 63
copy p "moother turn-taking"
